Goal: Navigation & Orientation: Find specific page/section

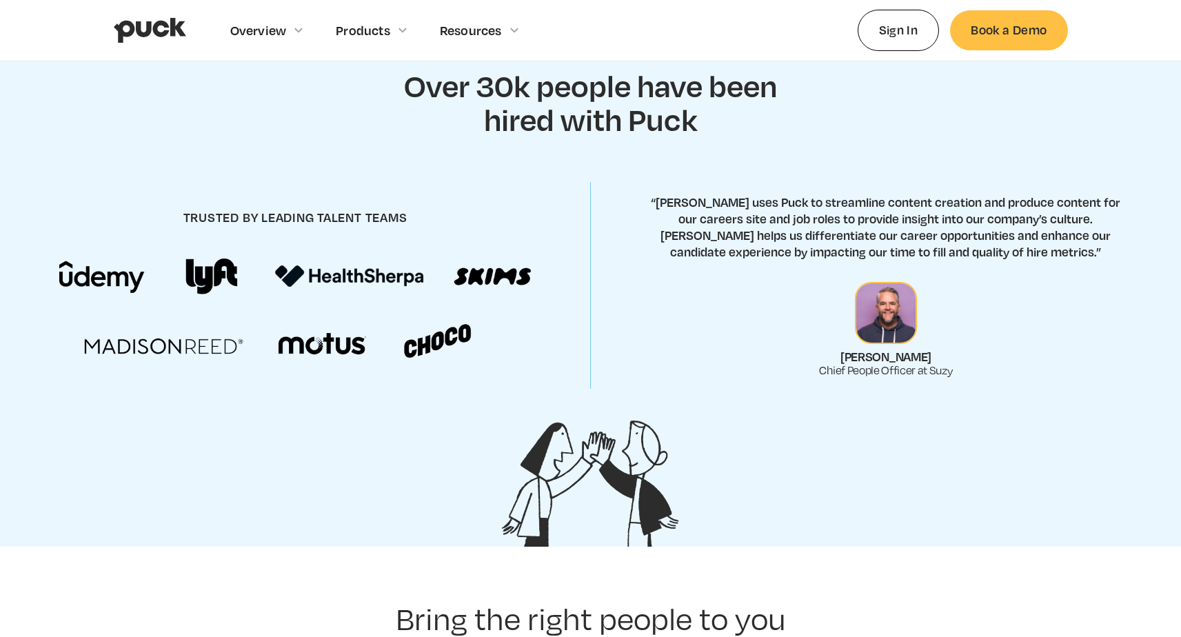
scroll to position [693, 0]
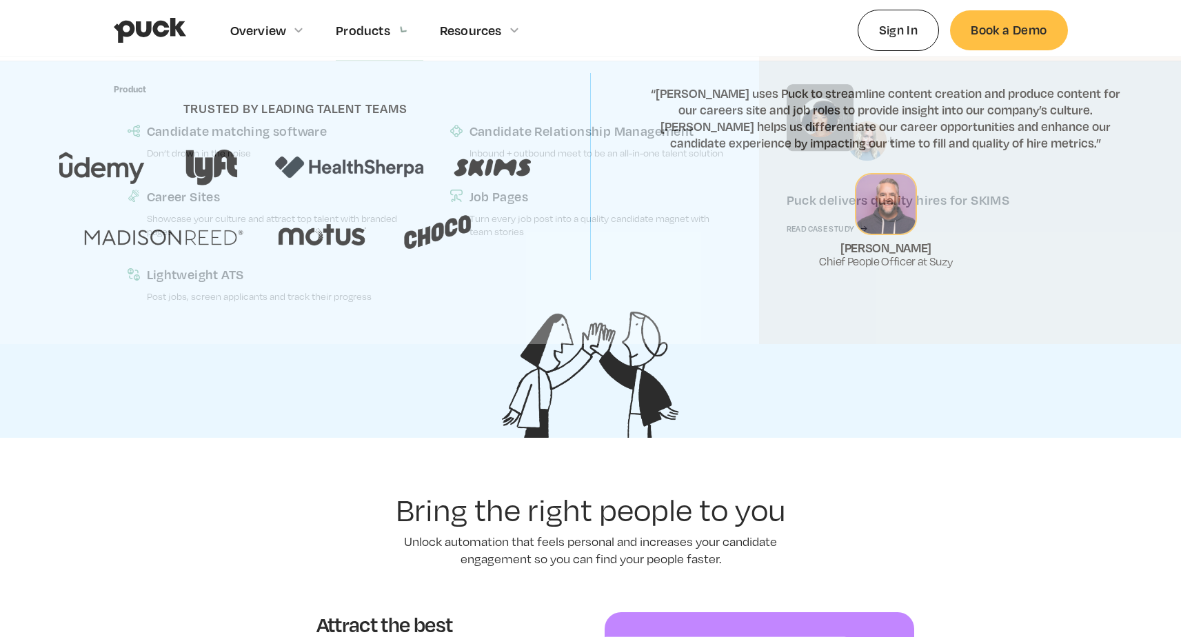
click at [376, 32] on div "Products" at bounding box center [363, 30] width 54 height 15
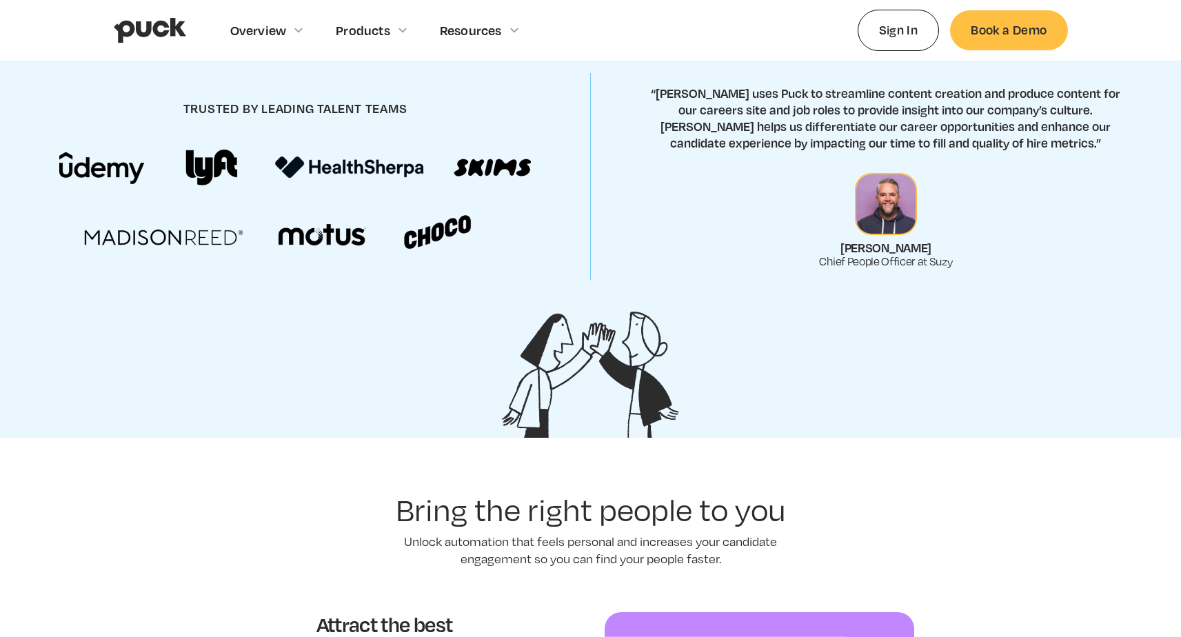
click at [376, 32] on div "Products" at bounding box center [363, 30] width 54 height 15
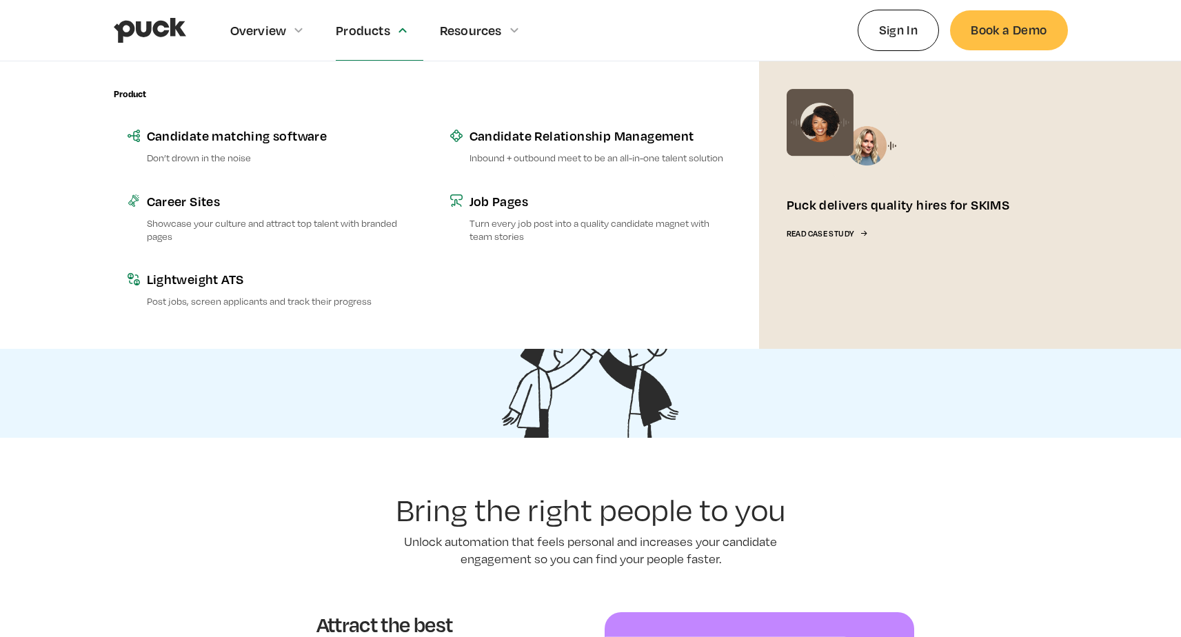
click at [879, 135] on img at bounding box center [844, 134] width 114 height 90
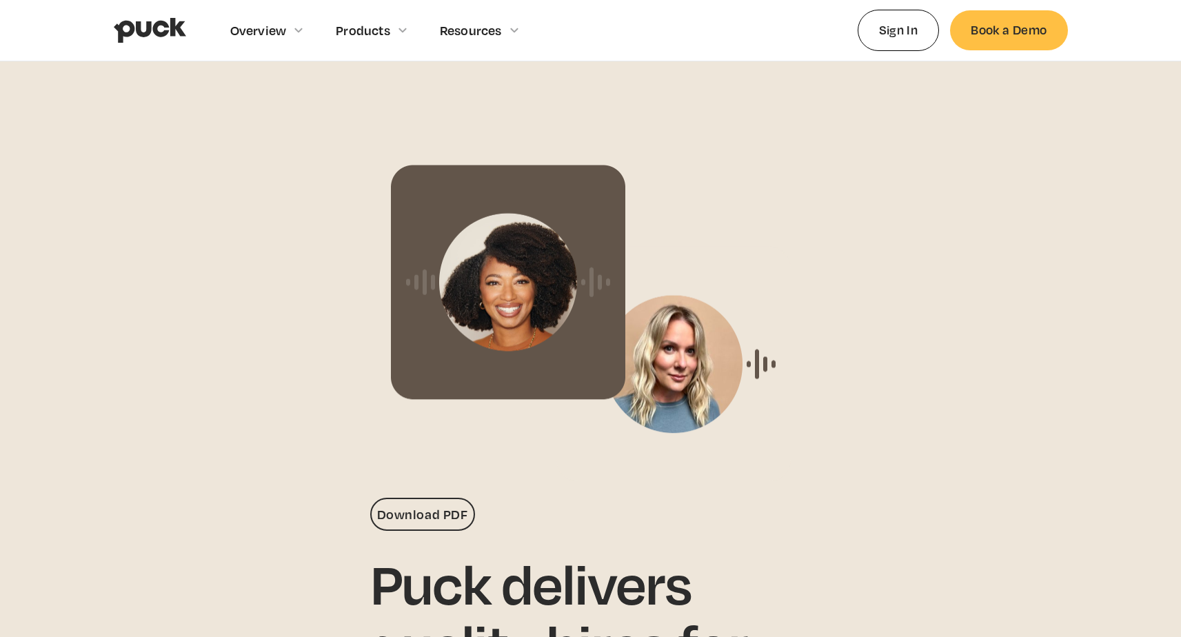
click at [122, 38] on img "home" at bounding box center [150, 30] width 72 height 26
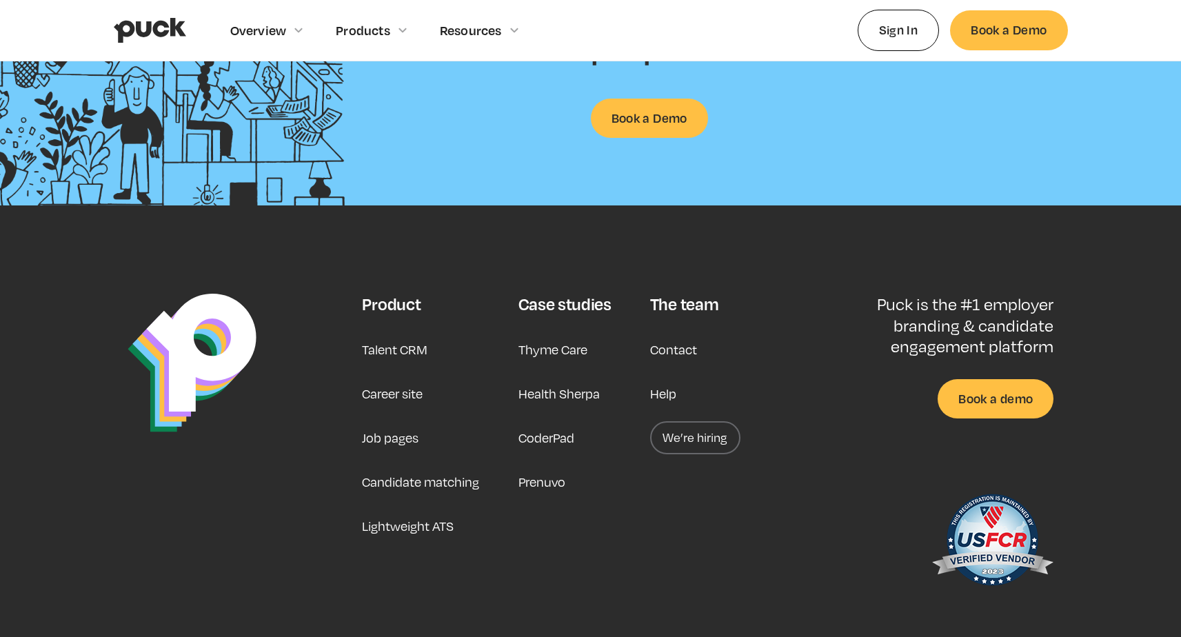
scroll to position [3552, 0]
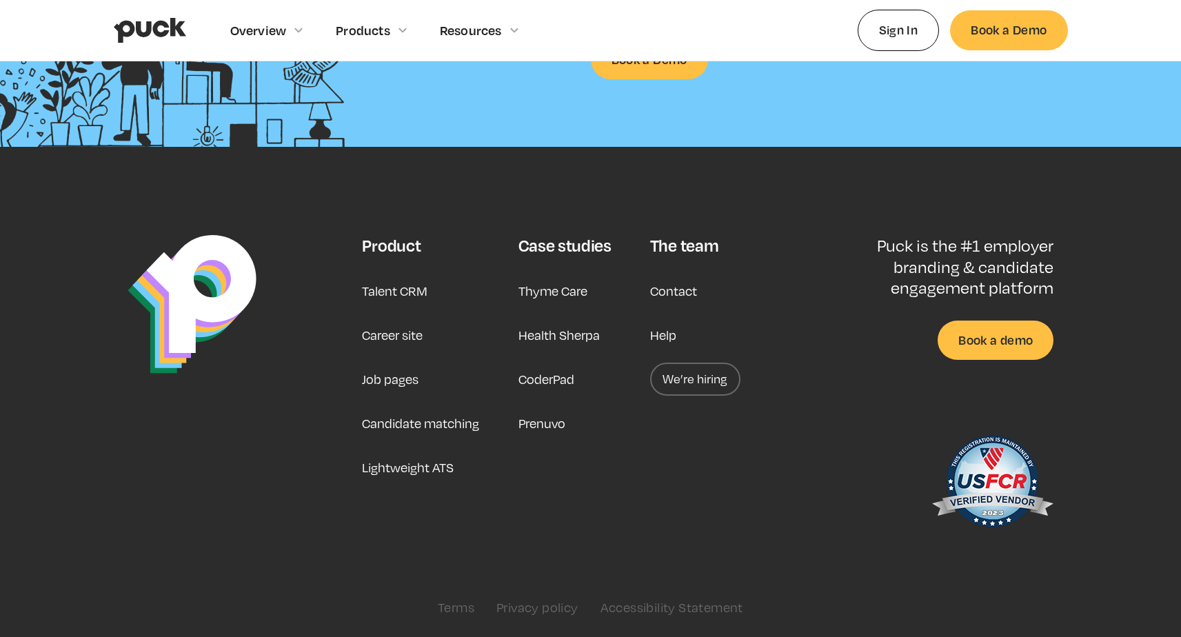
click at [705, 378] on link "We’re hiring" at bounding box center [695, 379] width 90 height 33
